Goal: Transaction & Acquisition: Purchase product/service

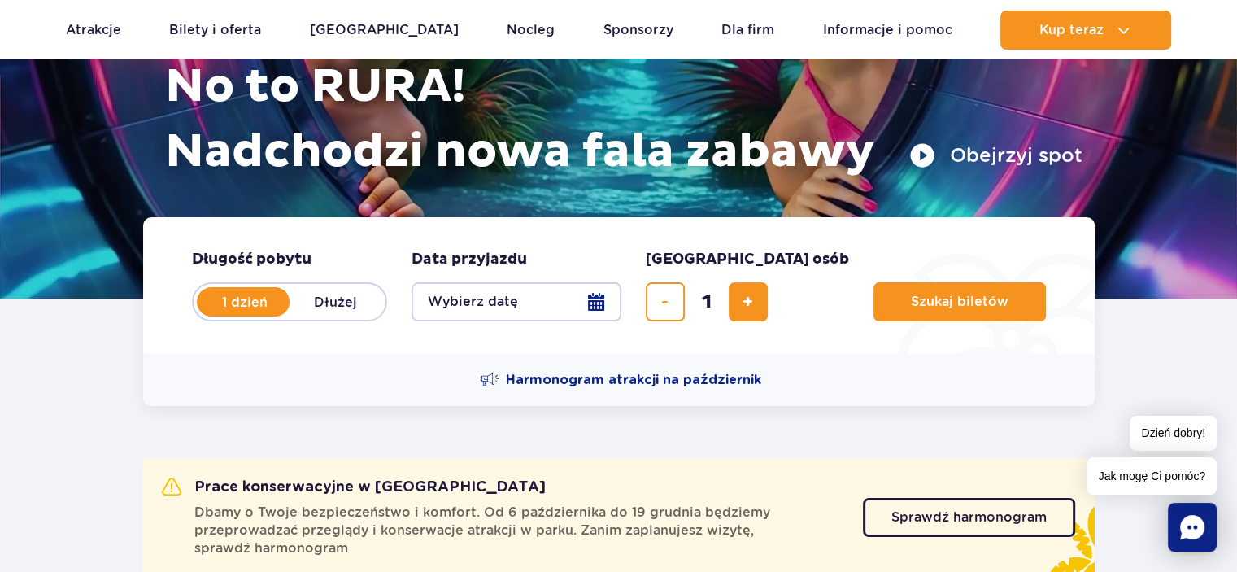
scroll to position [244, 0]
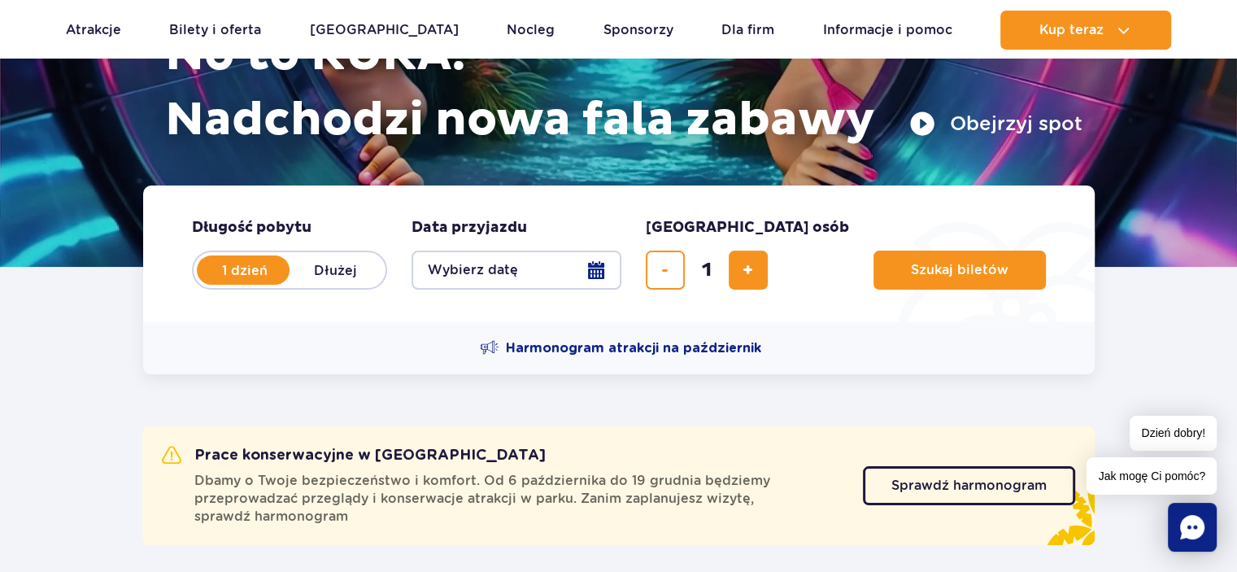
click at [591, 273] on button "Wybierz datę" at bounding box center [516, 269] width 210 height 39
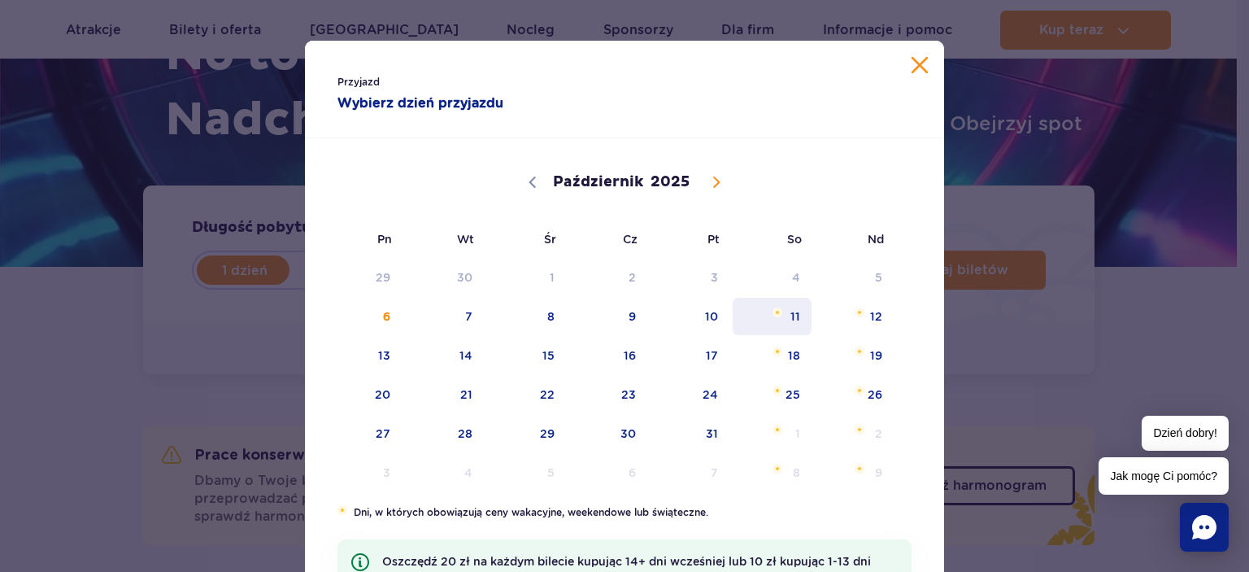
click at [782, 321] on span "11" at bounding box center [772, 316] width 82 height 37
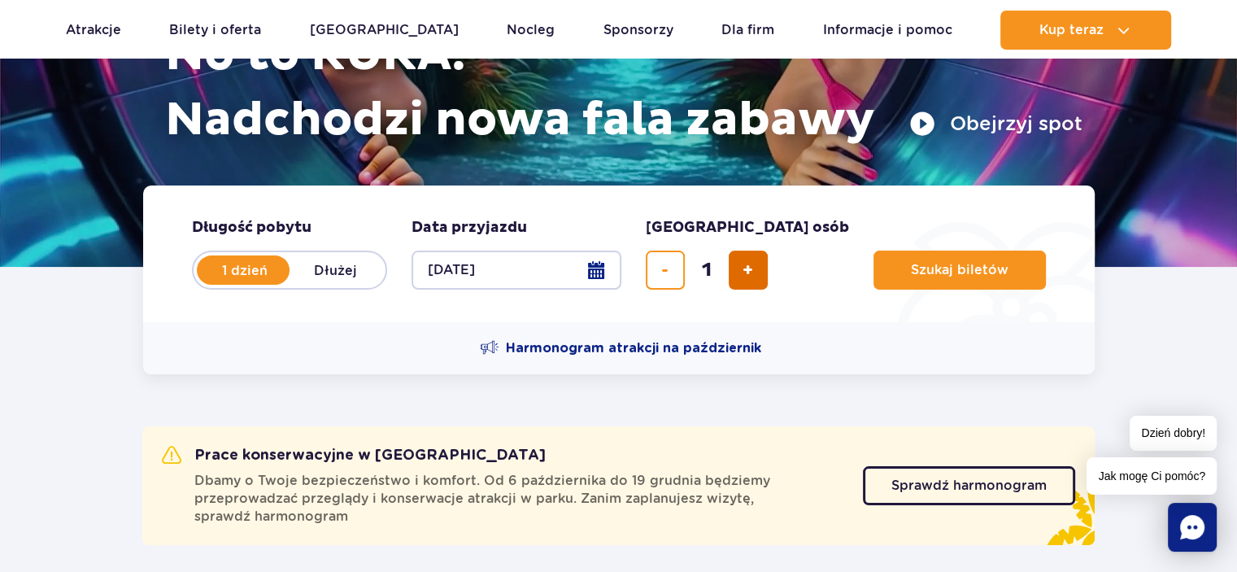
click at [759, 268] on button "dodaj bilet" at bounding box center [748, 269] width 39 height 39
type input "2"
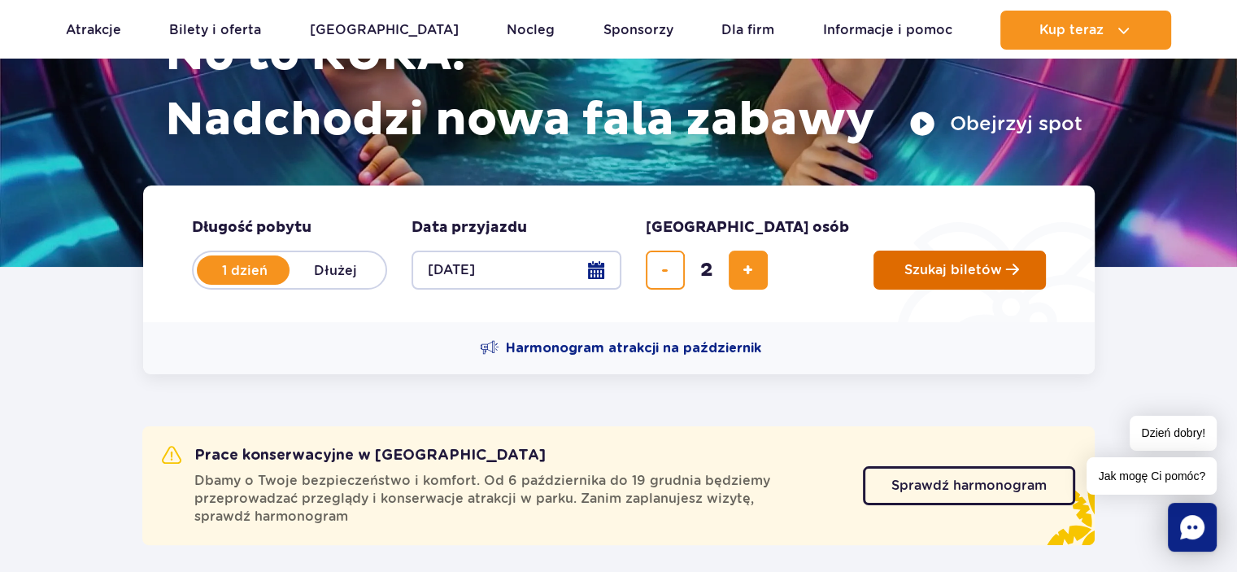
click at [904, 268] on span "Szukaj biletów" at bounding box center [953, 270] width 98 height 15
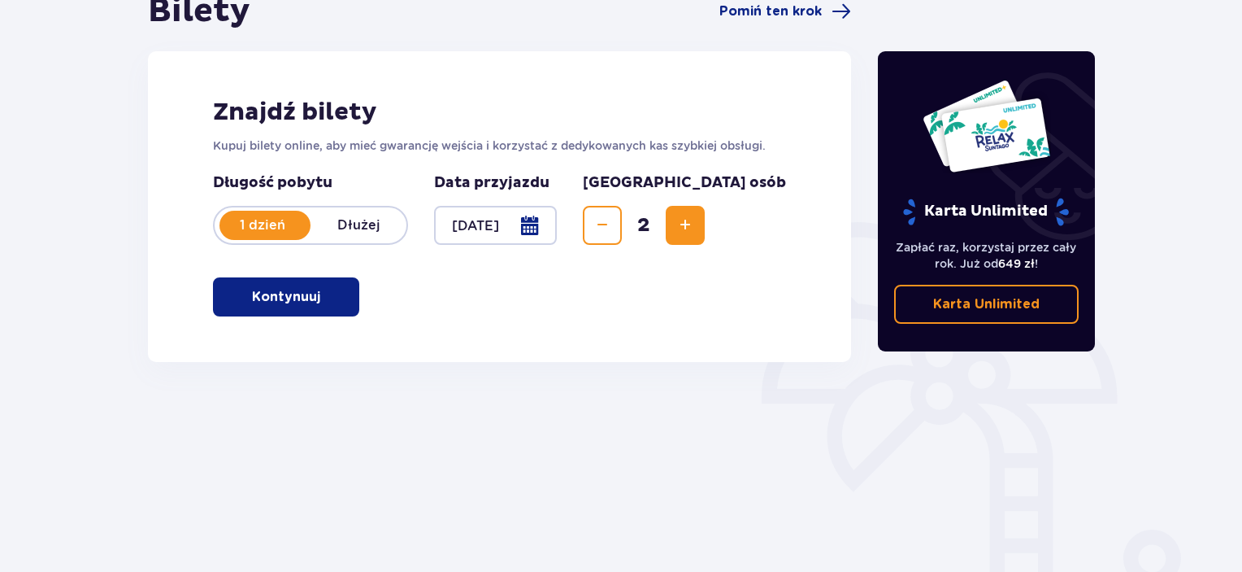
scroll to position [244, 0]
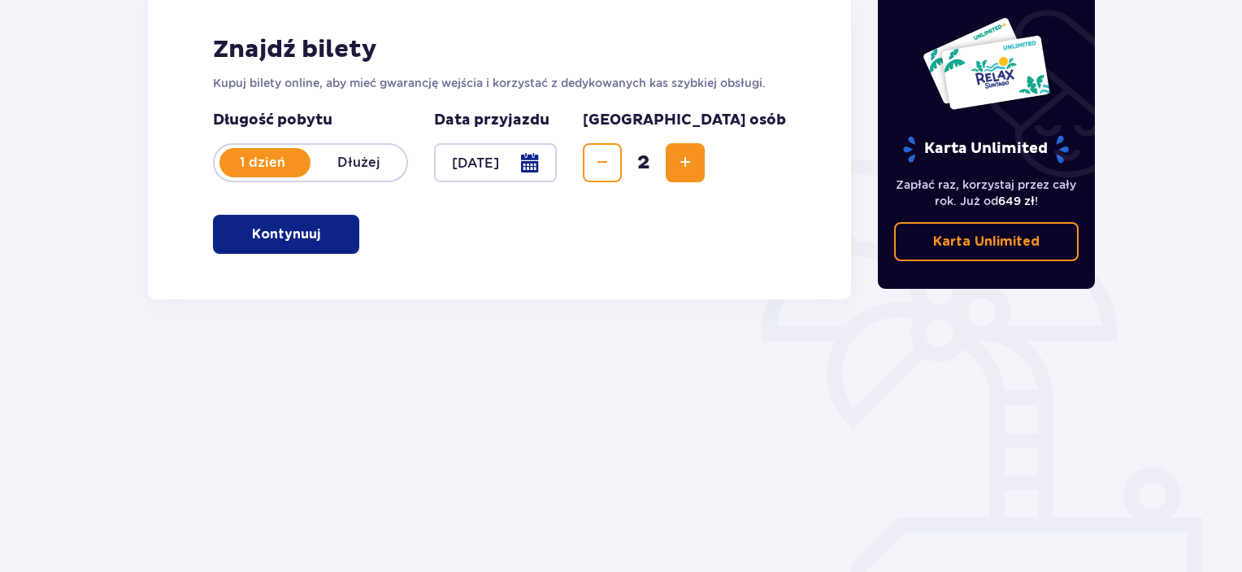
click at [312, 228] on button "Kontynuuj" at bounding box center [286, 234] width 146 height 39
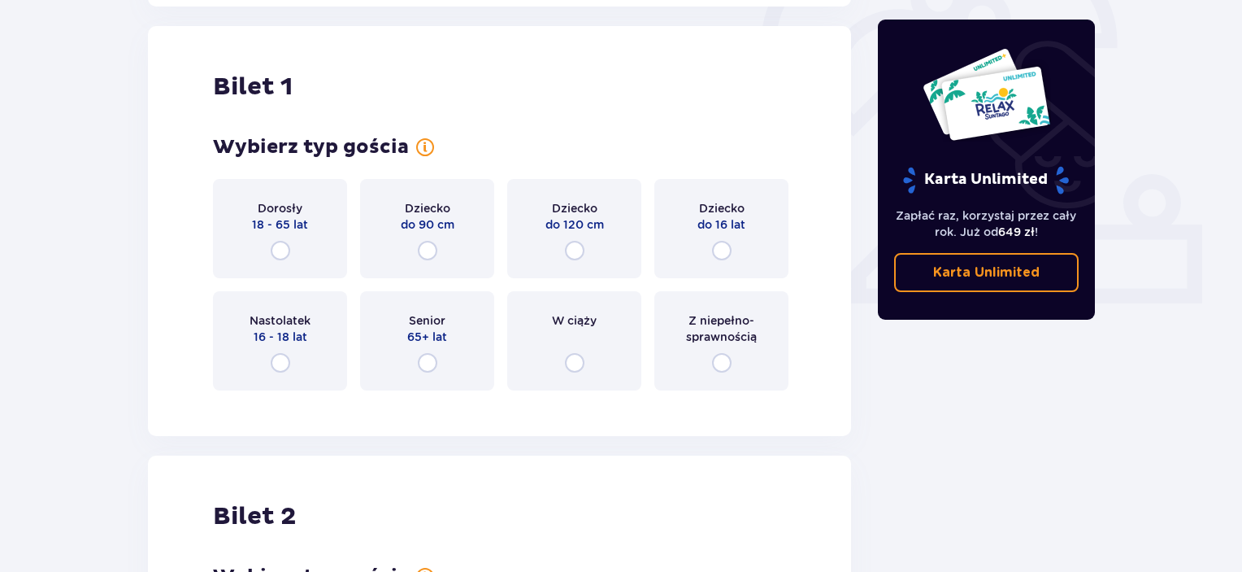
scroll to position [543, 0]
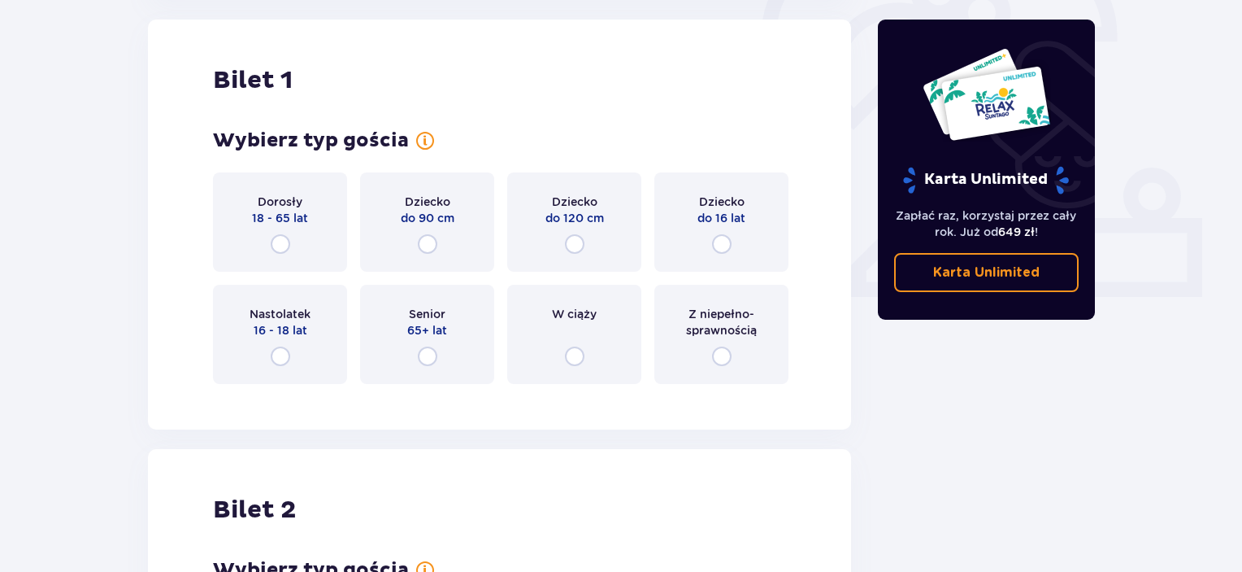
click at [322, 204] on div "Dorosły 18 - 65 lat" at bounding box center [280, 221] width 134 height 99
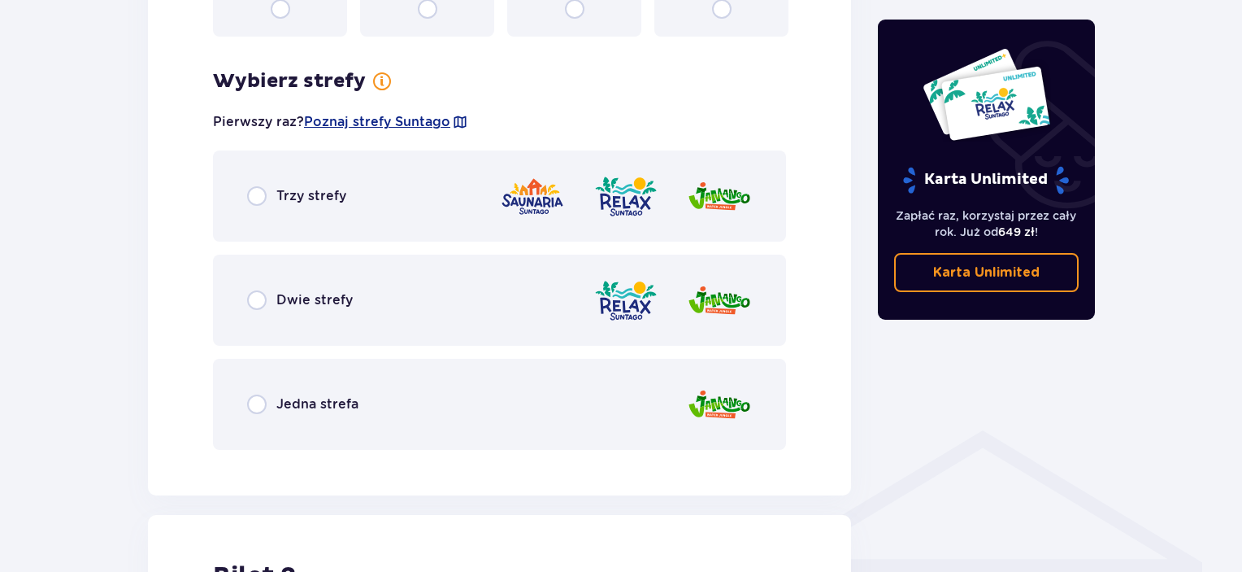
scroll to position [940, 0]
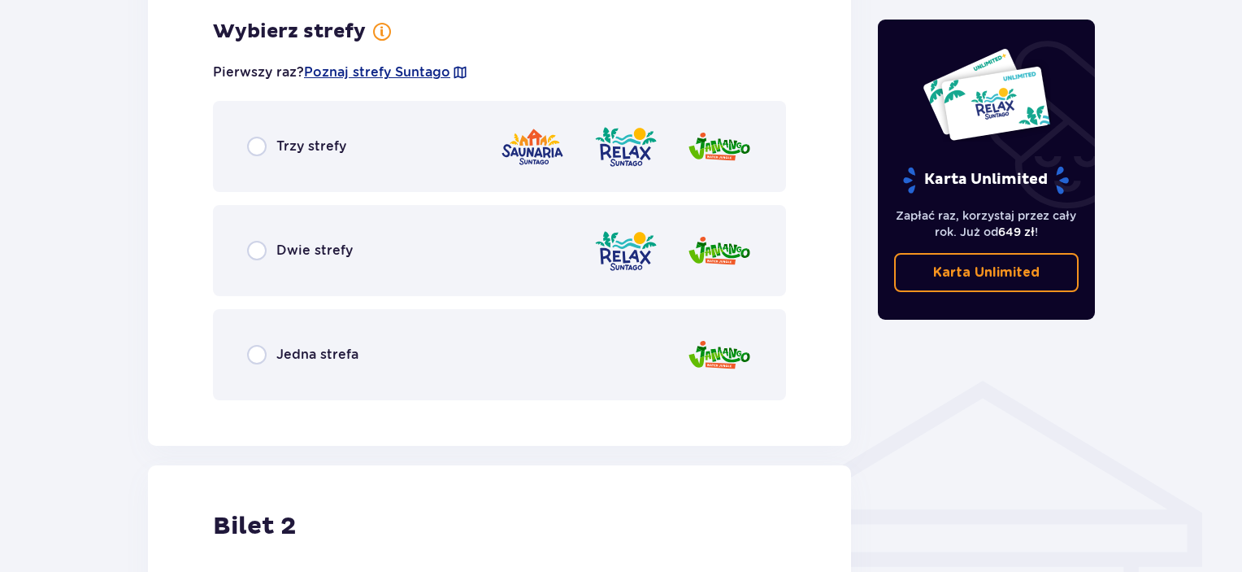
click at [338, 141] on span "Trzy strefy" at bounding box center [311, 146] width 70 height 18
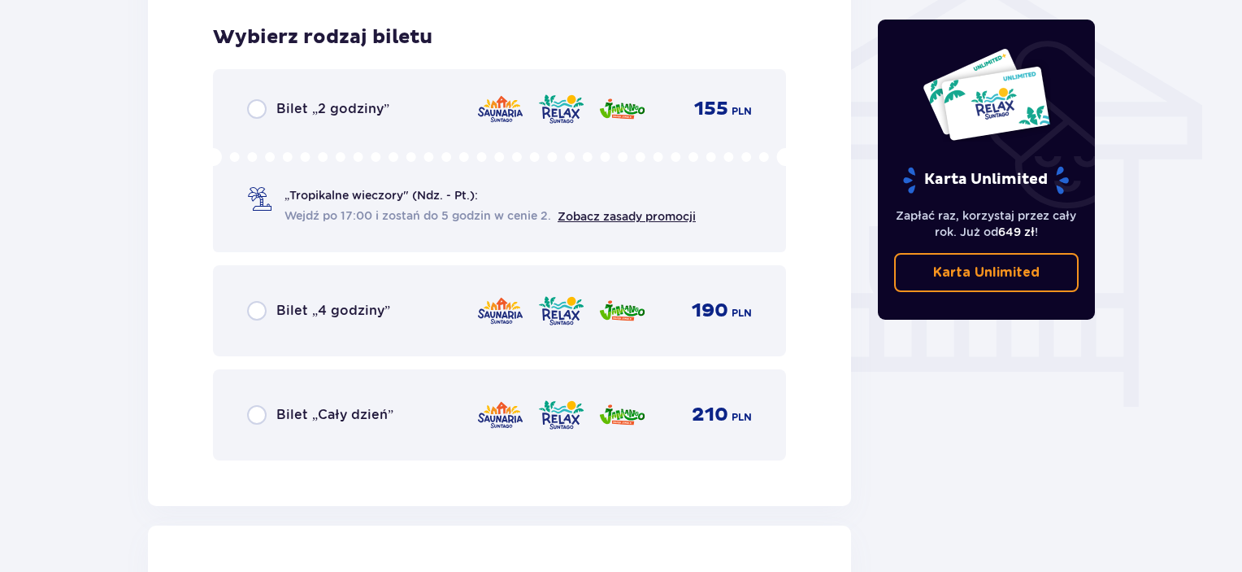
scroll to position [1353, 0]
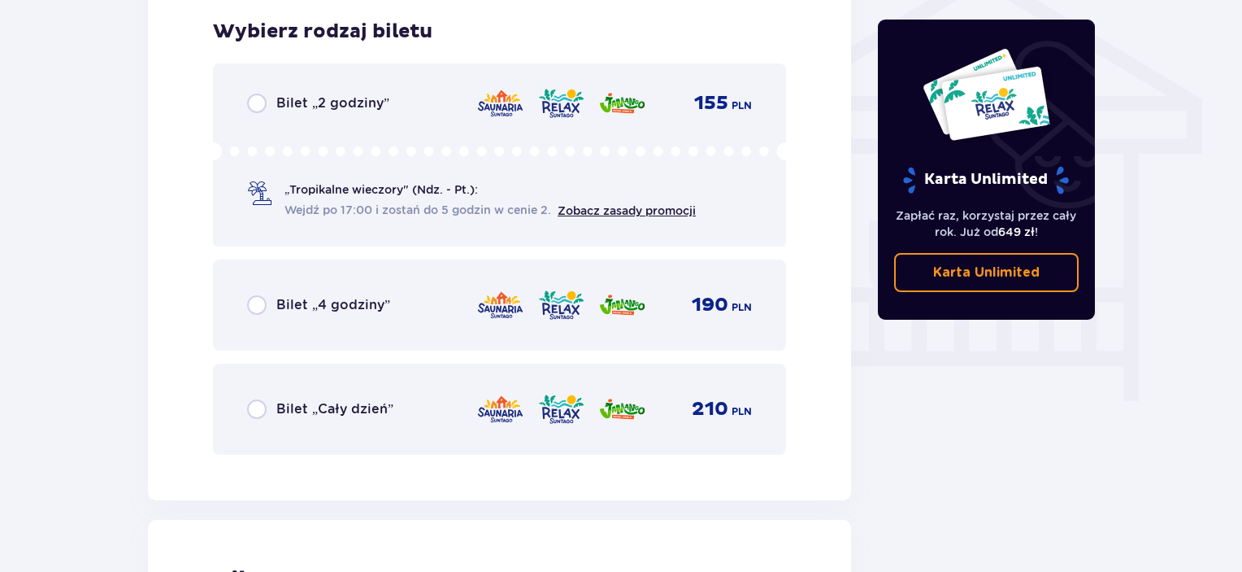
click at [384, 424] on div "Bilet „Cały dzień” 210 PLN" at bounding box center [499, 409] width 505 height 34
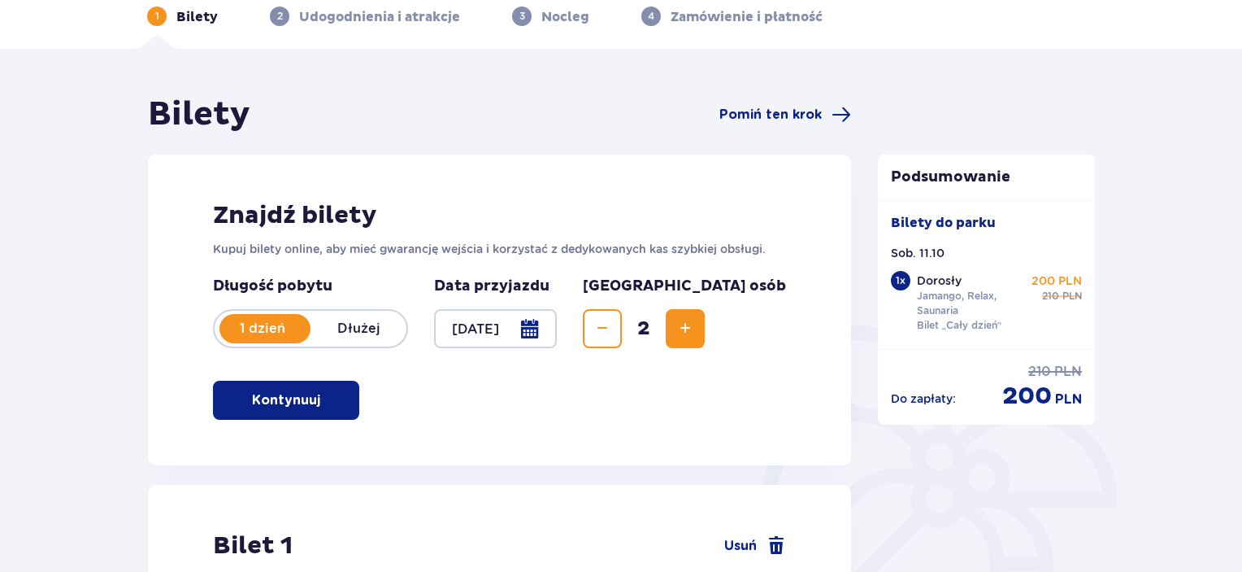
scroll to position [0, 0]
